Goal: Task Accomplishment & Management: Manage account settings

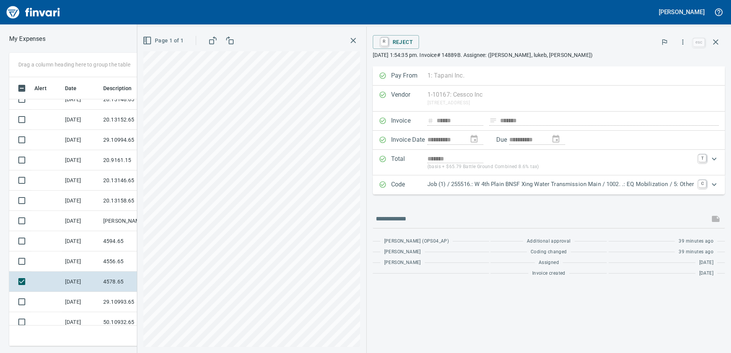
scroll to position [918, 0]
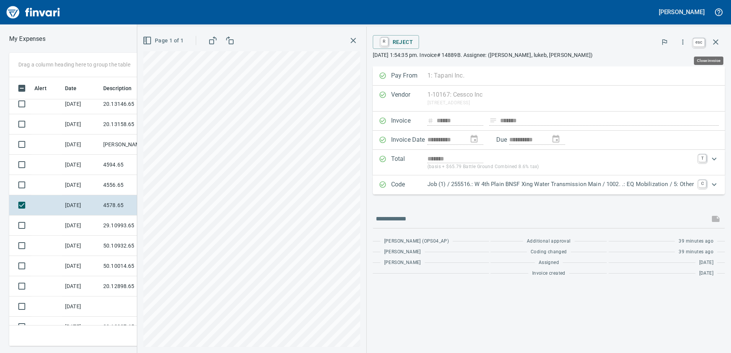
click at [718, 38] on icon "button" at bounding box center [716, 41] width 9 height 9
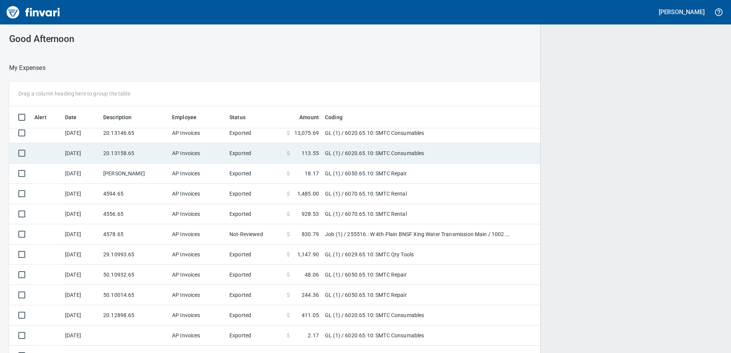
scroll to position [1, 1]
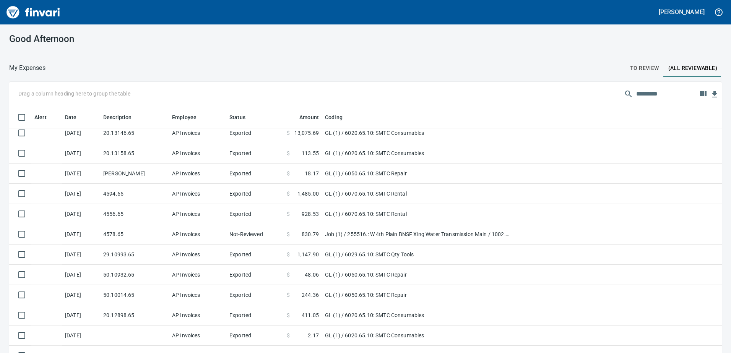
click at [634, 71] on span "To Review" at bounding box center [644, 68] width 29 height 10
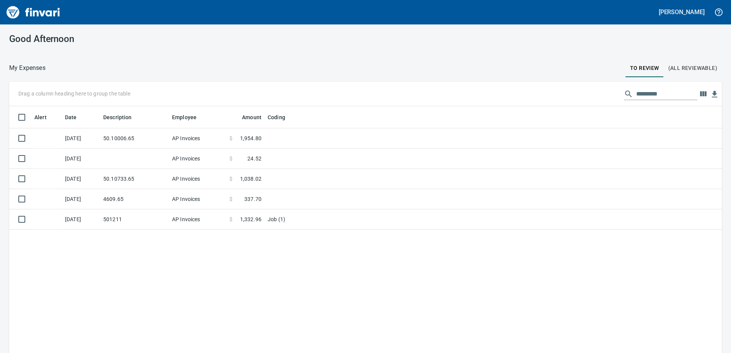
scroll to position [264, 702]
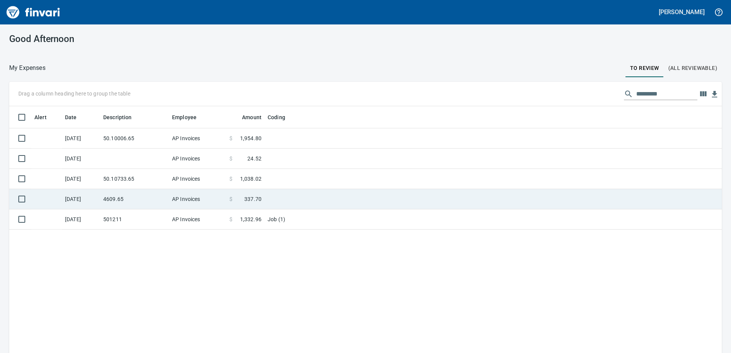
click at [126, 201] on td "4609.65" at bounding box center [134, 199] width 69 height 20
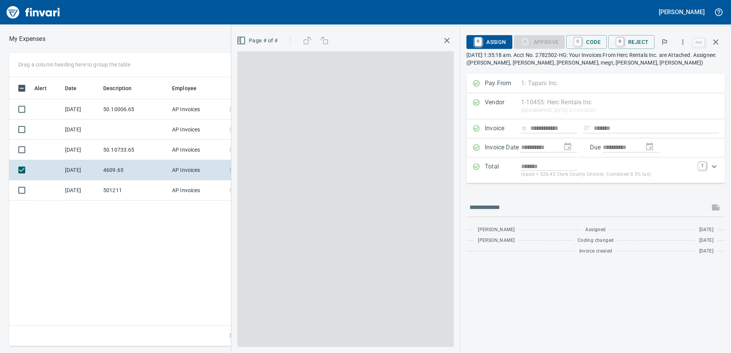
scroll to position [264, 516]
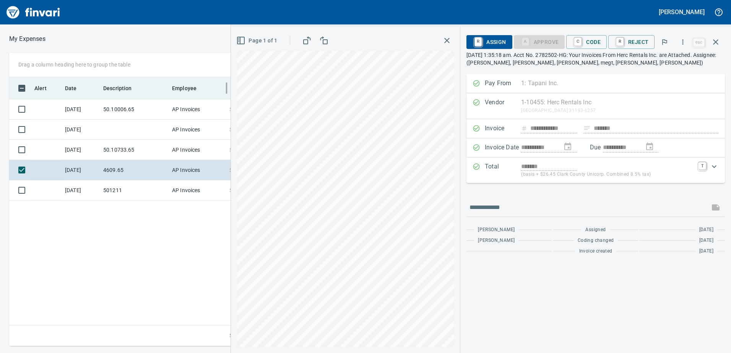
click at [227, 83] on div "**********" at bounding box center [365, 200] width 731 height 294
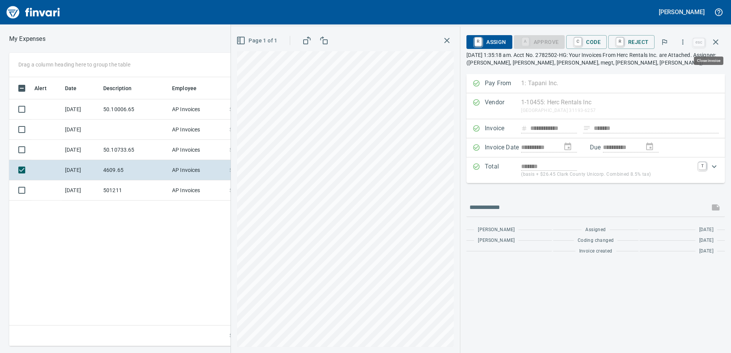
drag, startPoint x: 717, startPoint y: 44, endPoint x: 707, endPoint y: 49, distance: 11.7
click at [717, 44] on icon "button" at bounding box center [716, 41] width 9 height 9
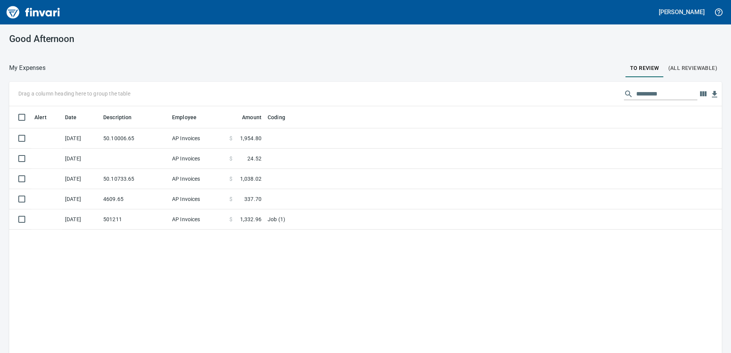
scroll to position [1, 1]
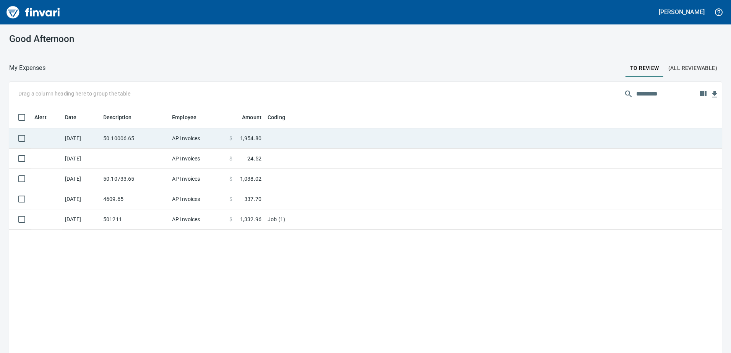
click at [93, 142] on td "[DATE]" at bounding box center [81, 139] width 38 height 20
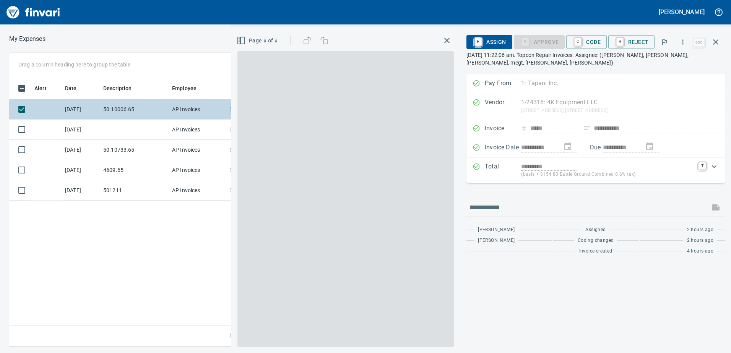
scroll to position [264, 516]
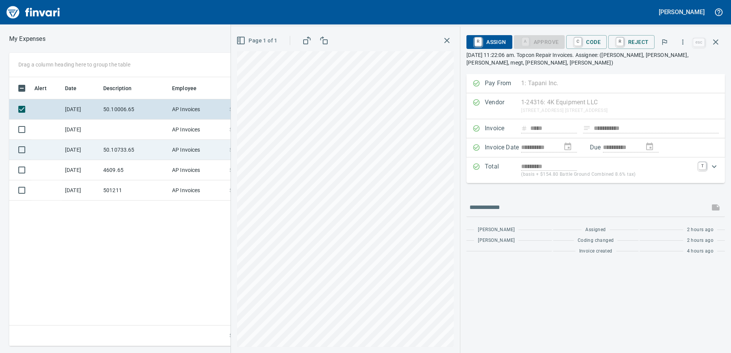
click at [98, 148] on td "[DATE]" at bounding box center [81, 150] width 38 height 20
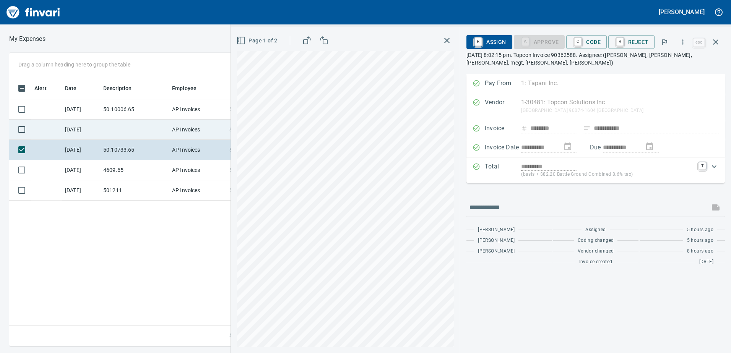
click at [95, 134] on td "[DATE]" at bounding box center [81, 130] width 38 height 20
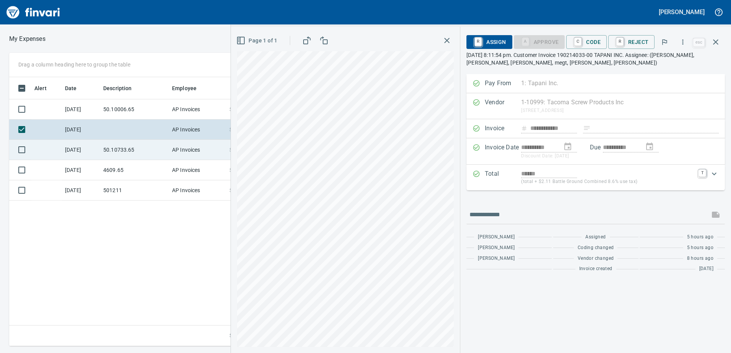
click at [107, 159] on td "50.10733.65" at bounding box center [134, 150] width 69 height 20
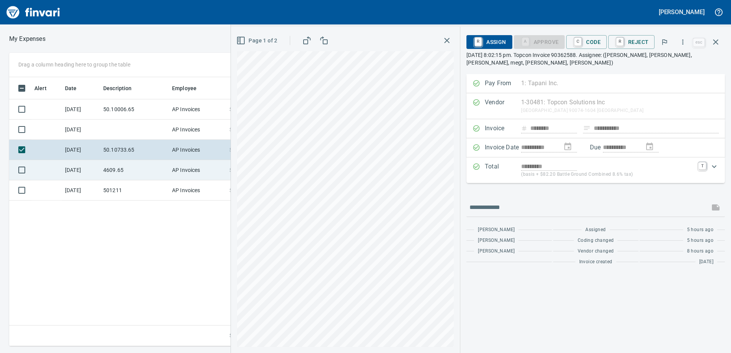
click at [114, 174] on td "4609.65" at bounding box center [134, 170] width 69 height 20
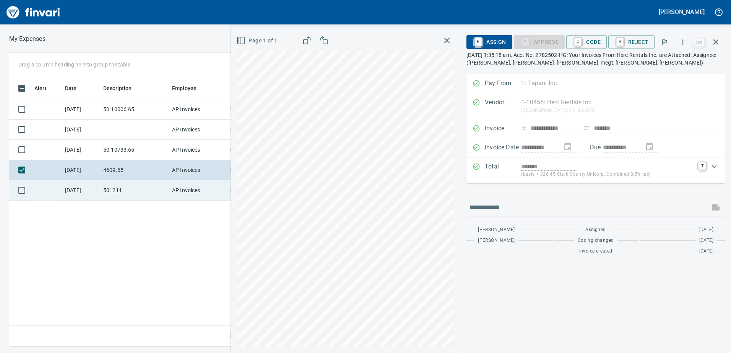
click at [124, 183] on td "501211" at bounding box center [134, 191] width 69 height 20
